Goal: Task Accomplishment & Management: Use online tool/utility

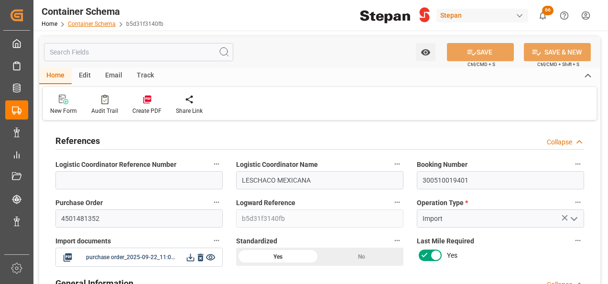
click at [97, 23] on link "Container Schema" at bounding box center [92, 24] width 48 height 7
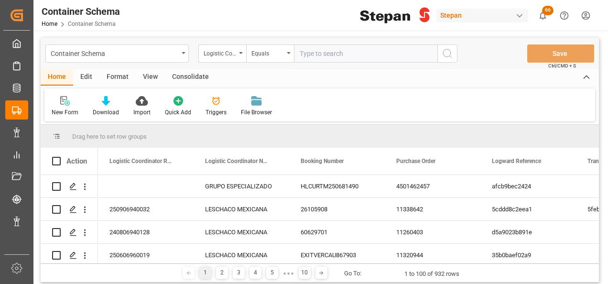
paste input "4501462594"
type input "4501462594"
click at [241, 52] on icon "open menu" at bounding box center [241, 53] width 4 height 2
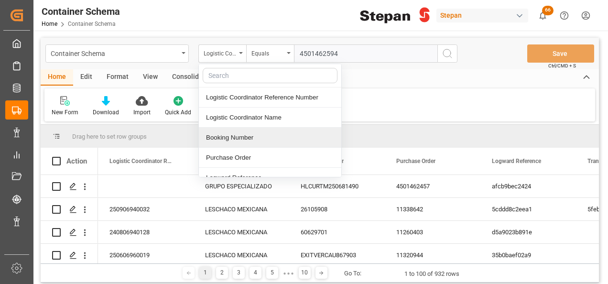
click at [227, 135] on div "Booking Number" at bounding box center [270, 138] width 142 height 20
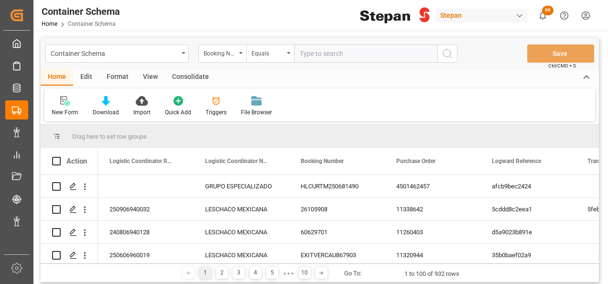
click at [324, 56] on input "text" at bounding box center [365, 53] width 143 height 18
paste input "4501462594"
type input "4501462594"
click at [445, 54] on icon "search button" at bounding box center [447, 53] width 11 height 11
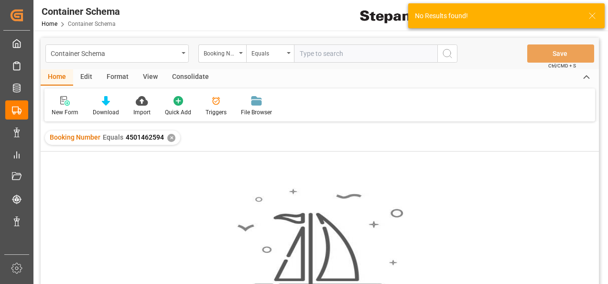
click at [169, 138] on div "✕" at bounding box center [171, 138] width 8 height 8
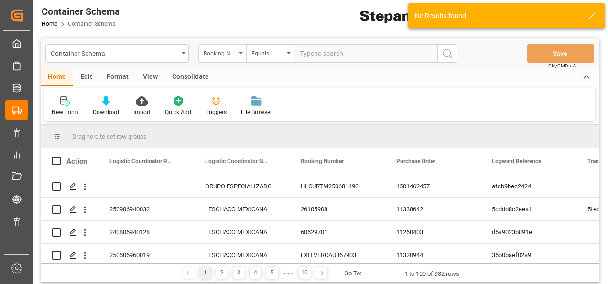
click at [238, 55] on div "Booking Number" at bounding box center [222, 53] width 48 height 18
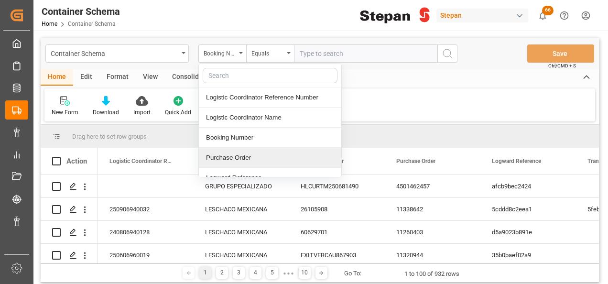
click at [218, 153] on div "Purchase Order" at bounding box center [270, 158] width 142 height 20
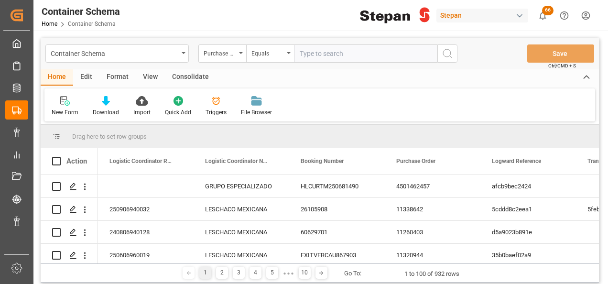
click at [303, 45] on input "text" at bounding box center [365, 53] width 143 height 18
paste input "4501462594"
type input "4501462594"
click at [448, 51] on icon "search button" at bounding box center [447, 53] width 11 height 11
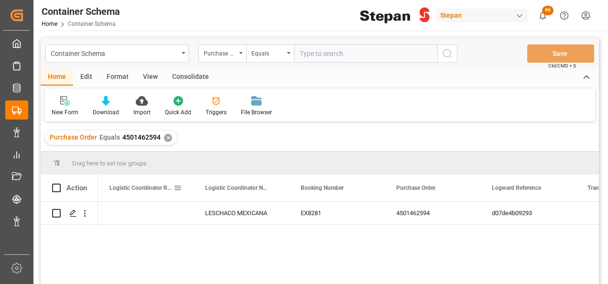
click at [135, 198] on div "Logistic Coordinator Reference Number" at bounding box center [141, 188] width 64 height 27
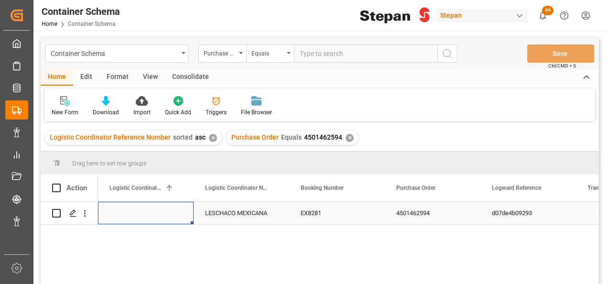
click at [138, 213] on div "Press SPACE to select this row." at bounding box center [146, 213] width 96 height 22
type input "251006900127"
click at [211, 206] on div "LESCHACO MEXICANA" at bounding box center [242, 213] width 96 height 22
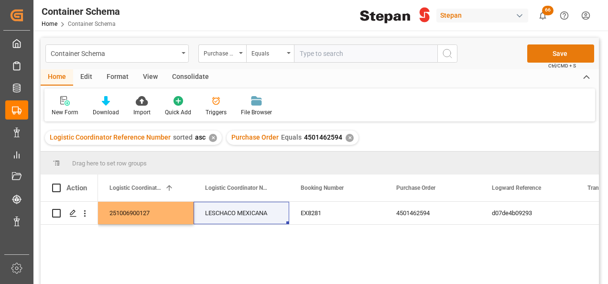
click at [572, 54] on button "Save" at bounding box center [560, 53] width 67 height 18
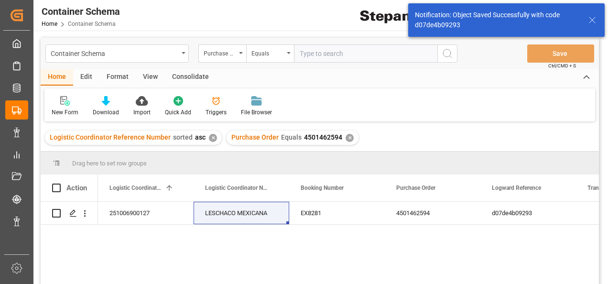
click at [347, 138] on div "✕" at bounding box center [350, 138] width 8 height 8
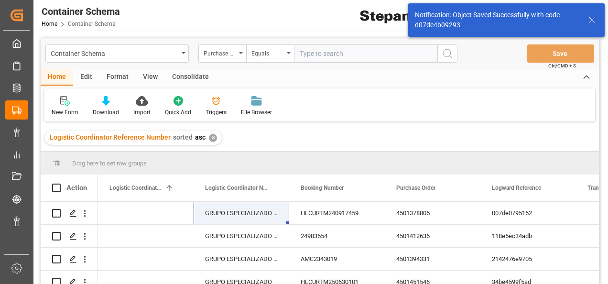
click at [211, 139] on div "✕" at bounding box center [213, 138] width 8 height 8
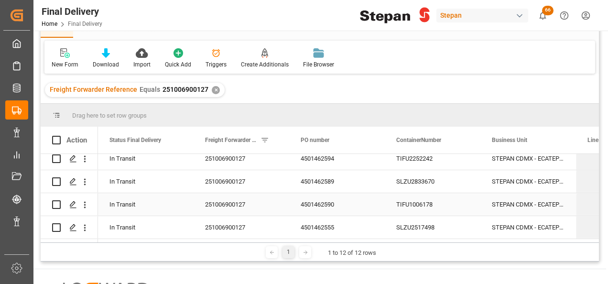
scroll to position [145, 0]
click at [335, 202] on div "4501462594" at bounding box center [337, 203] width 96 height 22
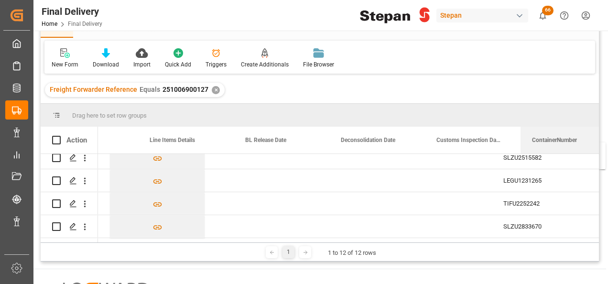
scroll to position [0, 436]
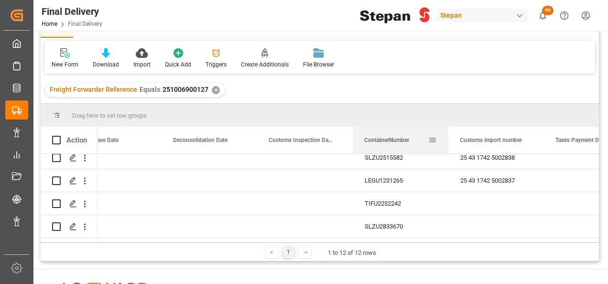
drag, startPoint x: 235, startPoint y: 144, endPoint x: 406, endPoint y: 148, distance: 171.7
click at [406, 148] on div "ContainerNumber" at bounding box center [396, 140] width 64 height 27
click at [284, 164] on div "Press SPACE to select this row." at bounding box center [306, 157] width 96 height 22
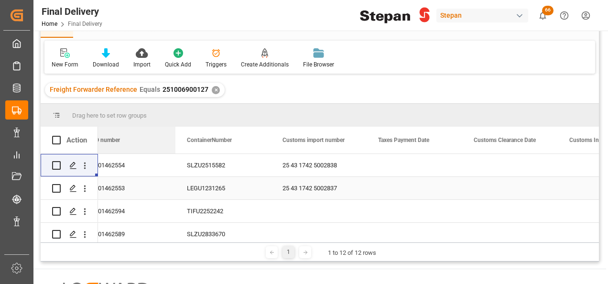
drag, startPoint x: 312, startPoint y: 147, endPoint x: 150, endPoint y: 182, distance: 165.7
click at [150, 182] on div "Action PO number Customs Inspection Date ContainerNumber" at bounding box center [320, 185] width 558 height 116
click at [152, 171] on div "4501462554" at bounding box center [128, 165] width 96 height 22
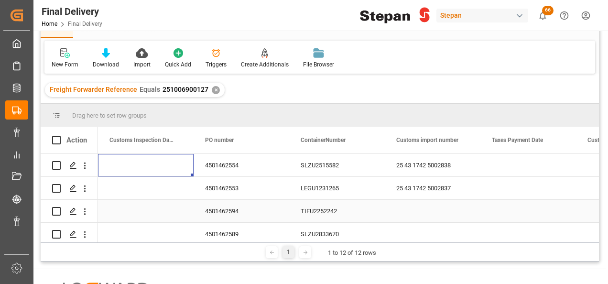
click at [402, 214] on div "Press SPACE to select this row." at bounding box center [433, 211] width 96 height 22
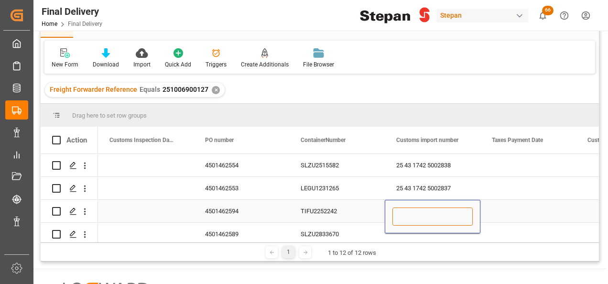
click at [402, 214] on input "Press SPACE to select this row." at bounding box center [433, 217] width 80 height 18
paste input "25 43 1742 5002849"
type input "25 43 1742 5002849"
click at [351, 215] on div "TIFU2252242" at bounding box center [337, 211] width 96 height 22
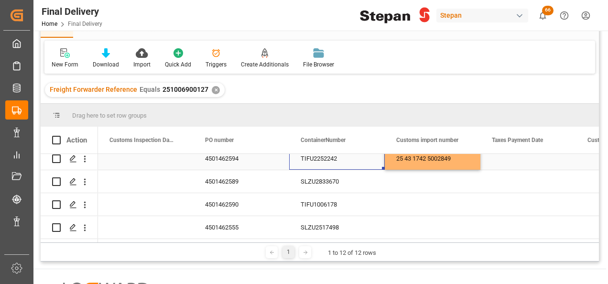
scroll to position [193, 0]
click at [418, 227] on div "Press SPACE to select this row." at bounding box center [433, 227] width 96 height 22
click at [419, 227] on div "Press SPACE to select this row." at bounding box center [433, 227] width 96 height 22
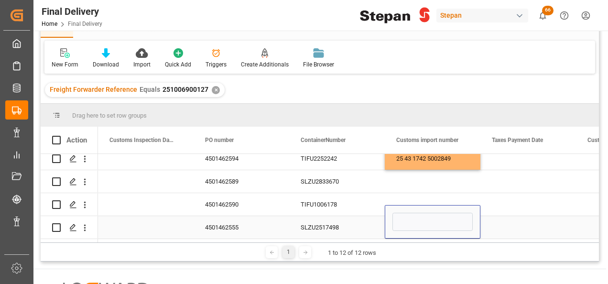
type input "25 43 1742 5002843"
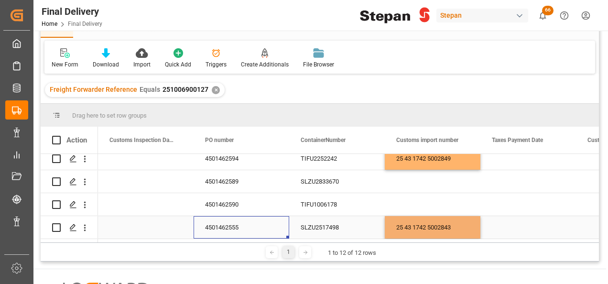
click at [263, 218] on div "4501462555" at bounding box center [242, 227] width 96 height 22
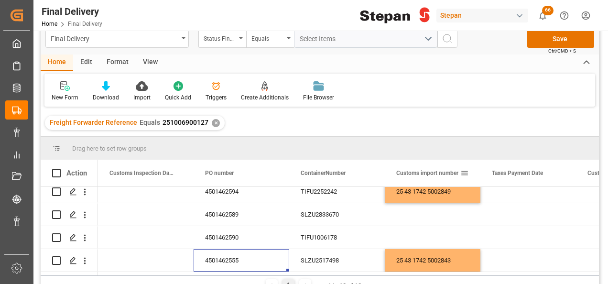
scroll to position [0, 0]
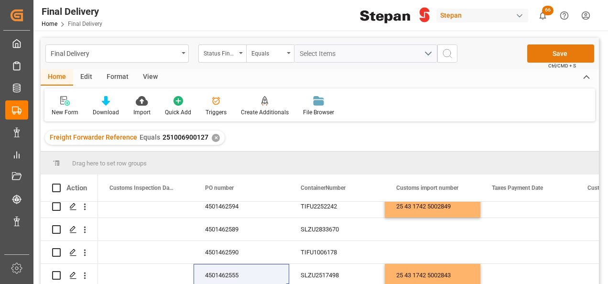
click at [565, 51] on button "Save" at bounding box center [560, 53] width 67 height 18
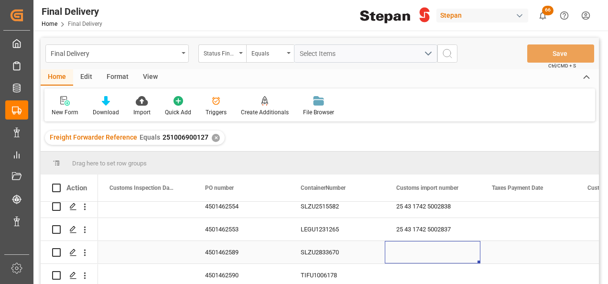
click at [434, 250] on div "Press SPACE to select this row." at bounding box center [433, 252] width 96 height 22
click at [435, 250] on div "Press SPACE to select this row." at bounding box center [433, 252] width 96 height 22
type input "25 43 1742 5002844"
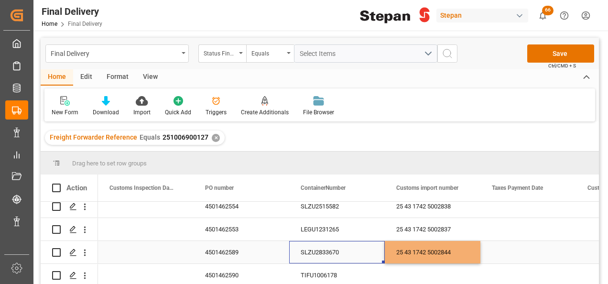
click at [361, 249] on div "SLZU2833670" at bounding box center [337, 252] width 96 height 22
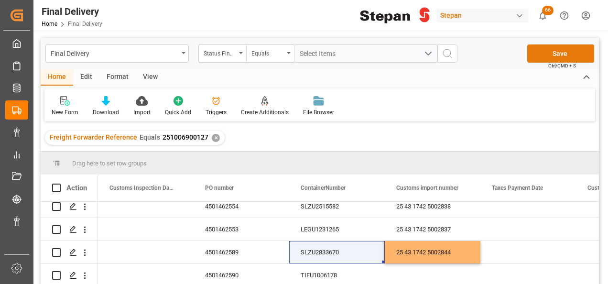
click at [561, 54] on button "Save" at bounding box center [560, 53] width 67 height 18
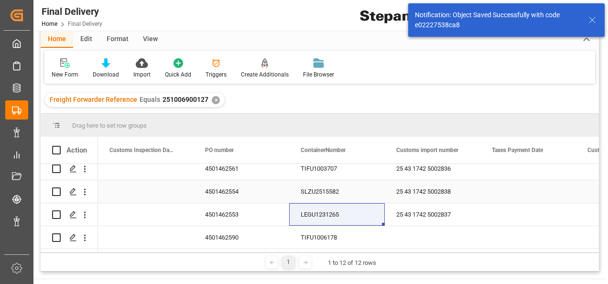
scroll to position [96, 0]
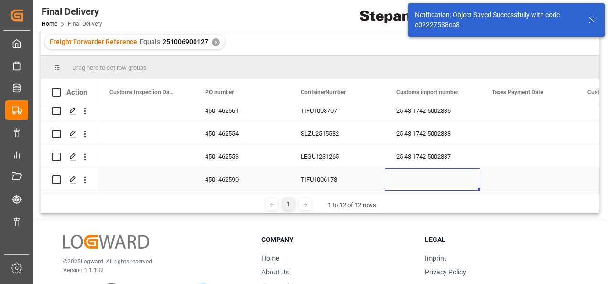
click at [428, 171] on div "Press SPACE to select this row." at bounding box center [433, 179] width 96 height 22
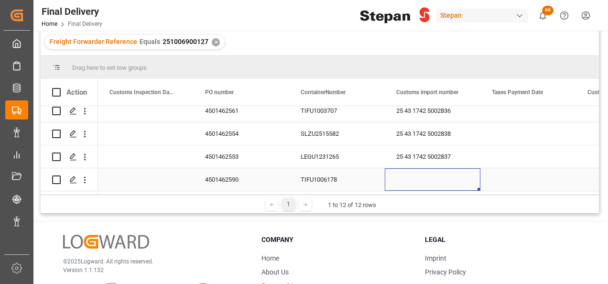
click at [429, 176] on div "Press SPACE to select this row." at bounding box center [433, 179] width 96 height 22
click at [406, 177] on div "Press SPACE to select this row." at bounding box center [433, 179] width 96 height 22
click at [406, 177] on input "Press SPACE to select this row." at bounding box center [433, 174] width 80 height 18
type input "25 43 1742 5002846"
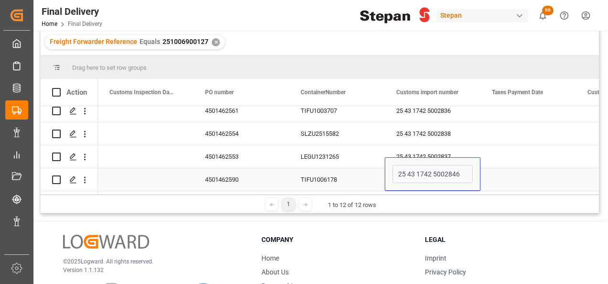
click at [352, 172] on div "TIFU1006178" at bounding box center [337, 179] width 96 height 22
